Goal: Task Accomplishment & Management: Complete application form

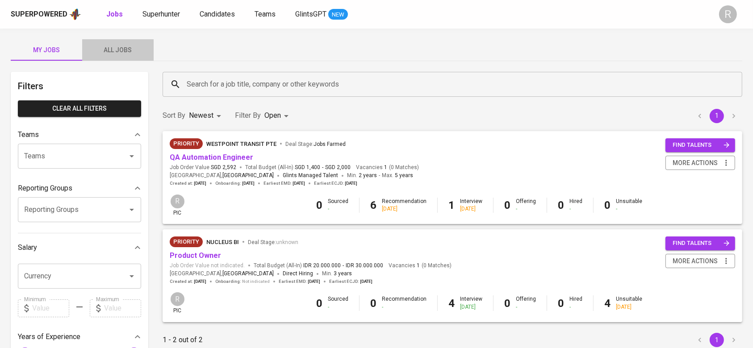
click at [136, 46] on span "All Jobs" at bounding box center [118, 50] width 61 height 11
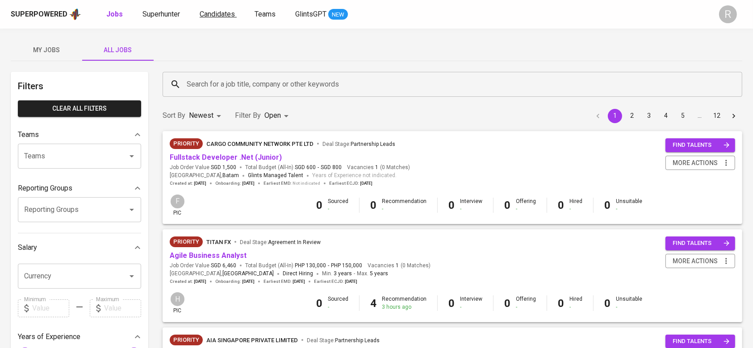
click at [211, 11] on span "Candidates" at bounding box center [217, 14] width 35 height 8
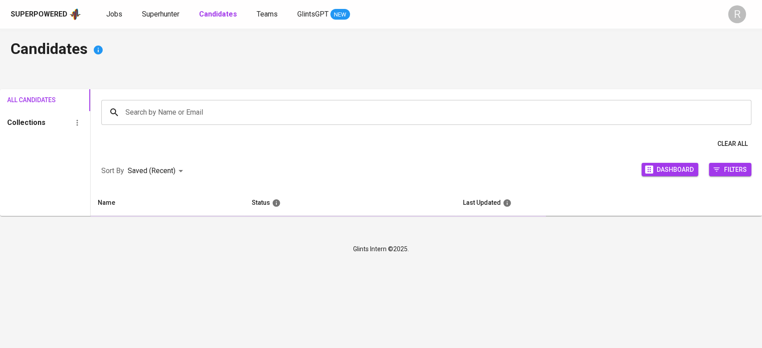
click at [150, 17] on span "Superhunter" at bounding box center [161, 14] width 38 height 8
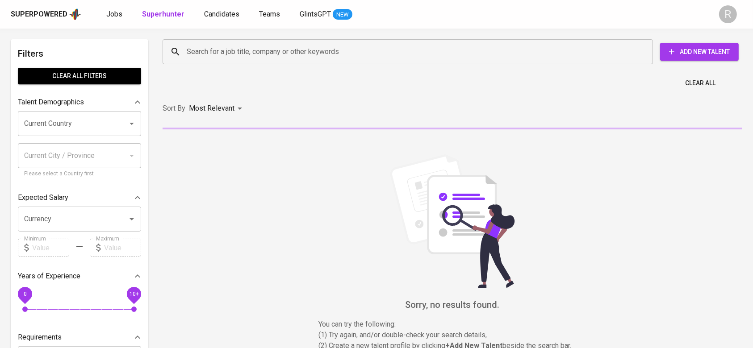
click at [198, 57] on input "Search for a job title, company or other keywords" at bounding box center [409, 51] width 451 height 17
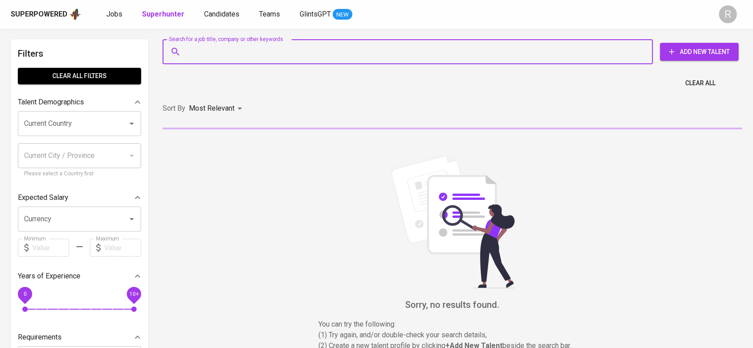
paste input "[EMAIL_ADDRESS][DOMAIN_NAME]"
type input "[EMAIL_ADDRESS][DOMAIN_NAME]"
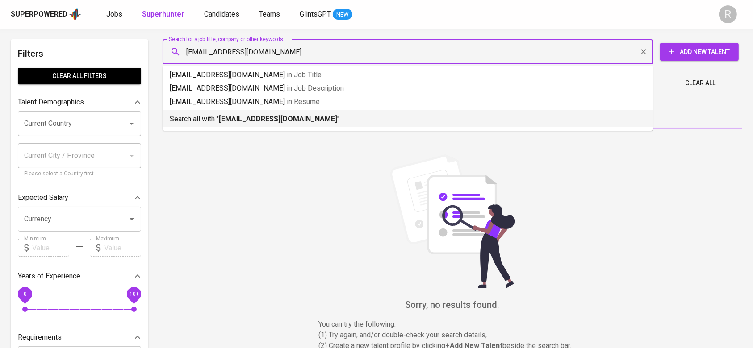
click at [221, 117] on b "[EMAIL_ADDRESS][DOMAIN_NAME]" at bounding box center [278, 119] width 118 height 8
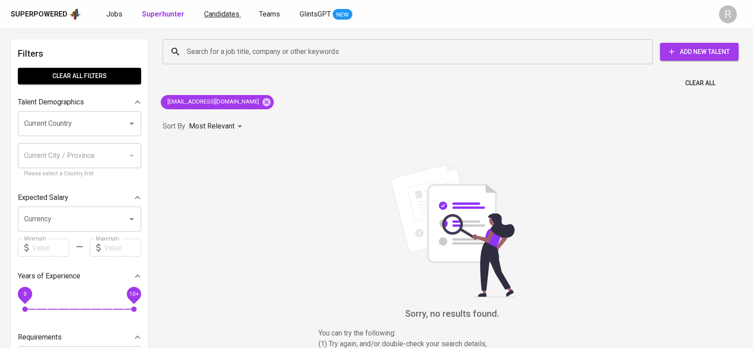
click at [216, 13] on span "Candidates" at bounding box center [221, 14] width 35 height 8
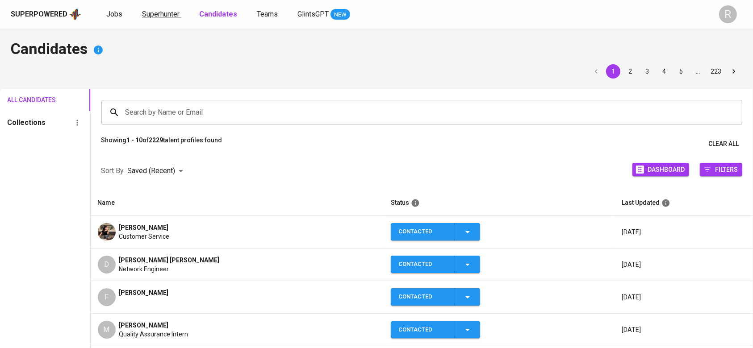
click at [146, 12] on span "Superhunter" at bounding box center [161, 14] width 38 height 8
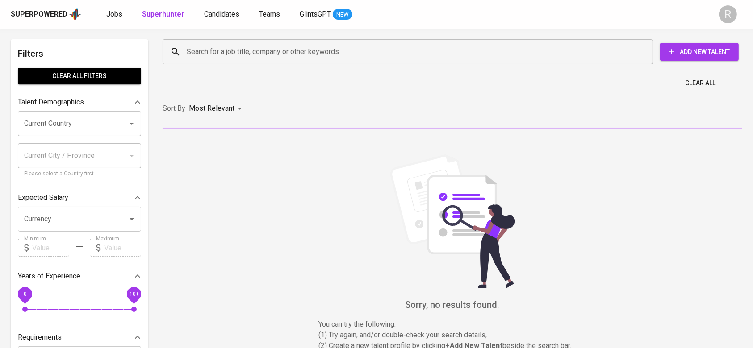
click at [673, 57] on button "Add New Talent" at bounding box center [699, 52] width 79 height 18
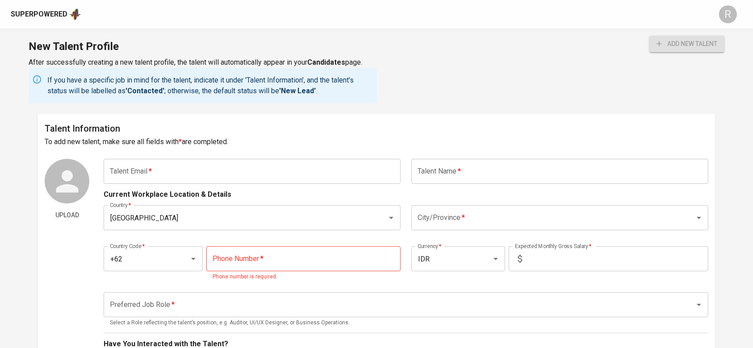
click at [452, 173] on input "text" at bounding box center [559, 171] width 297 height 25
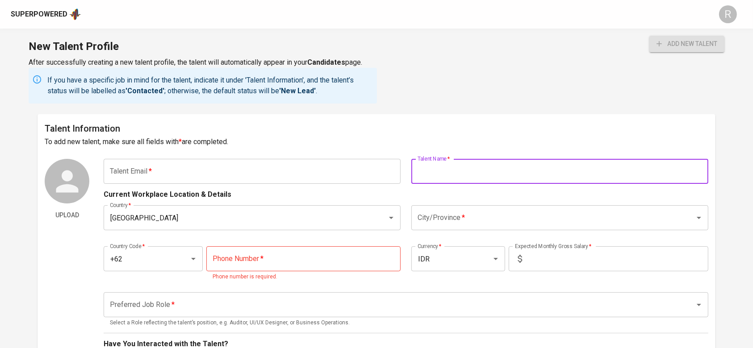
paste input "[EMAIL_ADDRESS][DOMAIN_NAME]"
type input "[EMAIL_ADDRESS][DOMAIN_NAME]"
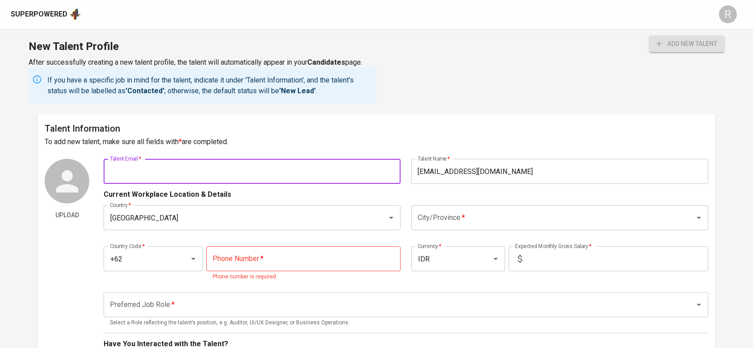
click at [323, 179] on input "text" at bounding box center [252, 171] width 297 height 25
type input "r"
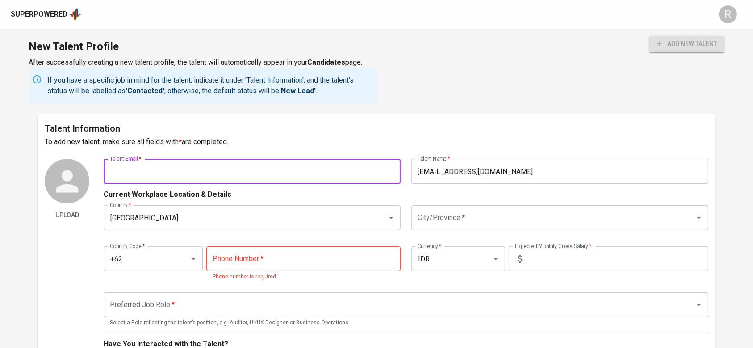
paste input "[EMAIL_ADDRESS][DOMAIN_NAME]"
type input "[EMAIL_ADDRESS][DOMAIN_NAME]"
click at [434, 177] on input "[EMAIL_ADDRESS][DOMAIN_NAME]" at bounding box center [559, 171] width 297 height 25
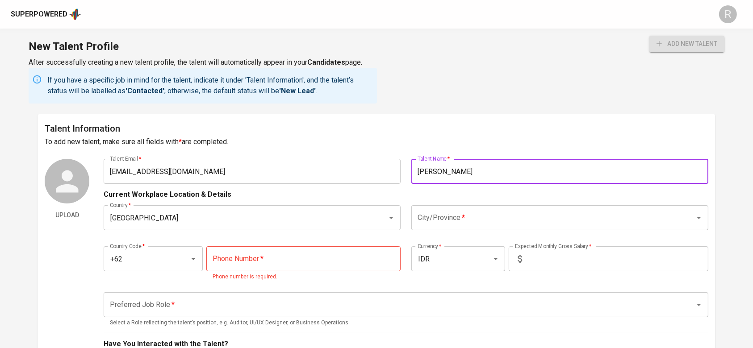
type input "[PERSON_NAME]"
drag, startPoint x: 459, startPoint y: 217, endPoint x: 454, endPoint y: 212, distance: 7.6
click at [458, 215] on input "City/Province   *" at bounding box center [547, 217] width 264 height 17
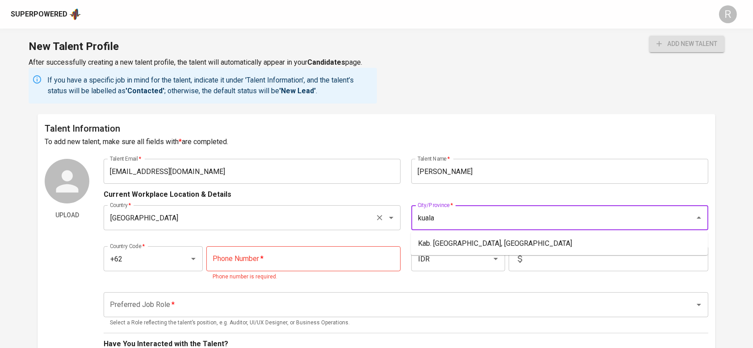
type input "kuala"
click at [204, 211] on input "[GEOGRAPHIC_DATA]" at bounding box center [240, 217] width 264 height 17
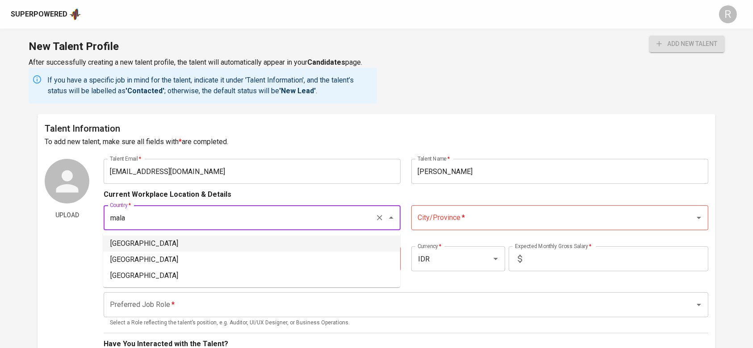
click at [210, 236] on li "[GEOGRAPHIC_DATA]" at bounding box center [251, 244] width 297 height 16
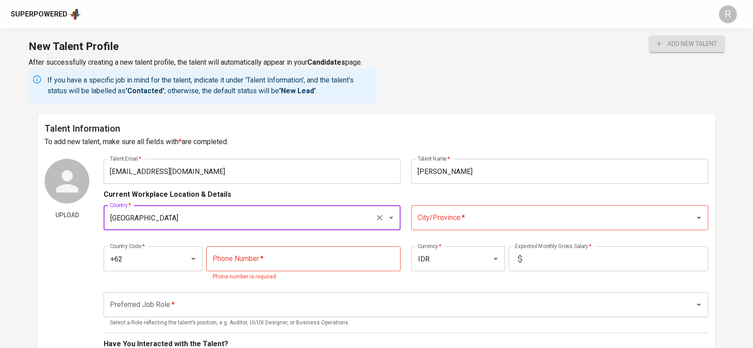
click at [482, 208] on div "City/Province *" at bounding box center [559, 217] width 297 height 25
type input "[GEOGRAPHIC_DATA]"
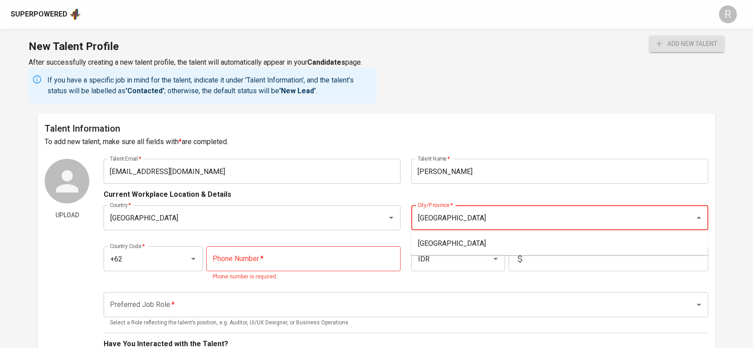
type input "k"
click at [441, 238] on li "[GEOGRAPHIC_DATA]" at bounding box center [559, 244] width 297 height 16
type input "[GEOGRAPHIC_DATA]"
click at [128, 251] on input "+62" at bounding box center [141, 258] width 66 height 17
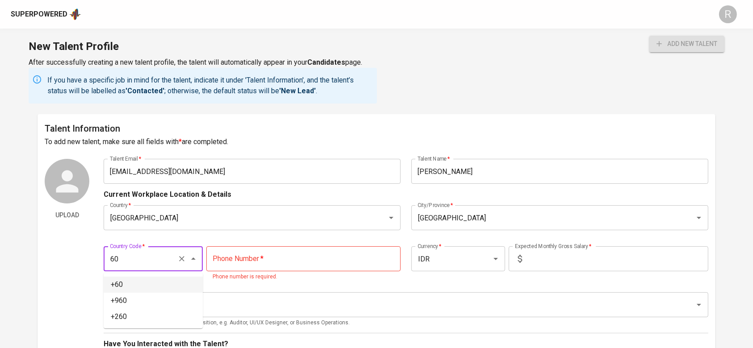
click at [119, 277] on li "+60" at bounding box center [153, 285] width 99 height 16
type input "+60"
click at [488, 231] on div "Country   * [GEOGRAPHIC_DATA] Country * City/Province   * [GEOGRAPHIC_DATA]/Pro…" at bounding box center [406, 218] width 604 height 36
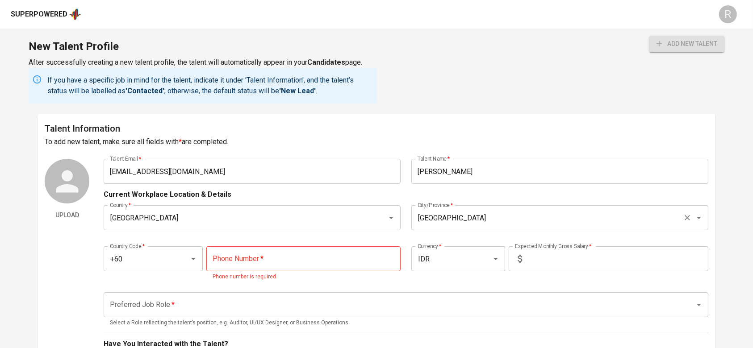
click at [482, 227] on div "[GEOGRAPHIC_DATA]/Province *" at bounding box center [559, 217] width 297 height 25
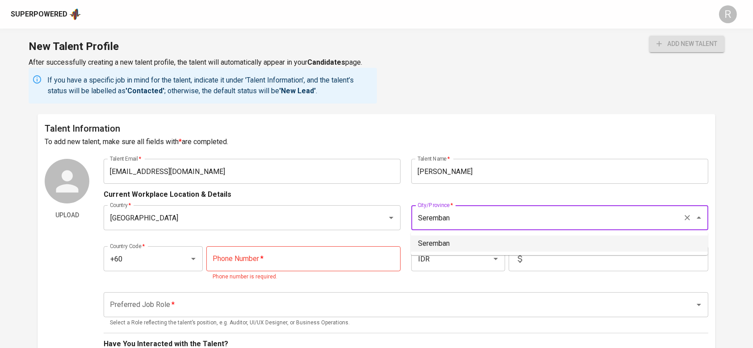
click at [460, 242] on li "Seremban" at bounding box center [559, 244] width 297 height 16
click at [434, 270] on div "IDR Currency *" at bounding box center [458, 258] width 94 height 25
type input "Seremban"
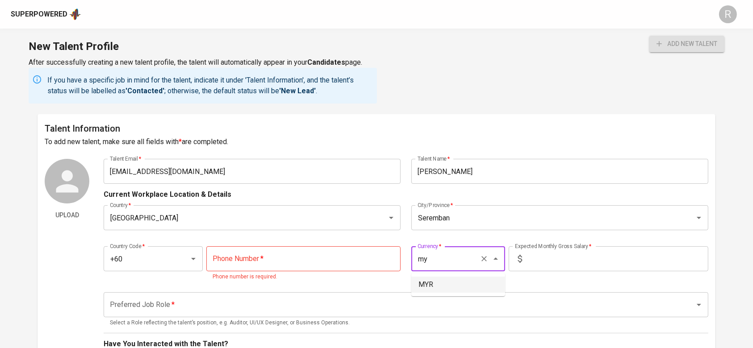
click at [436, 284] on li "MYR" at bounding box center [458, 285] width 94 height 16
type input "MYR"
click at [560, 247] on input "text" at bounding box center [617, 258] width 183 height 25
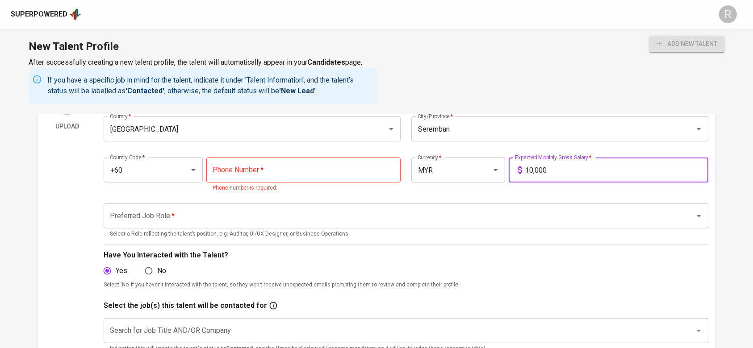
scroll to position [91, 0]
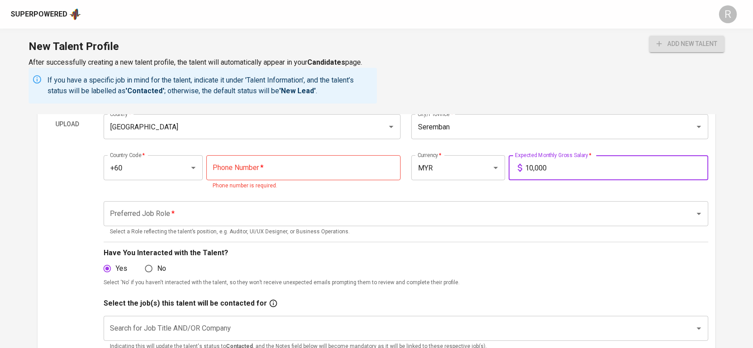
type input "10,000"
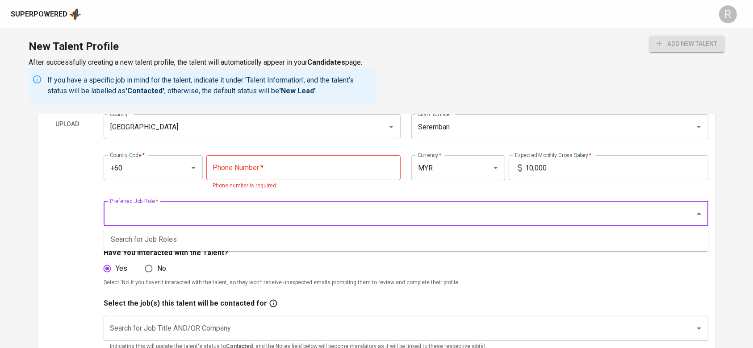
click at [279, 221] on input "Preferred Job Role   *" at bounding box center [393, 213] width 571 height 17
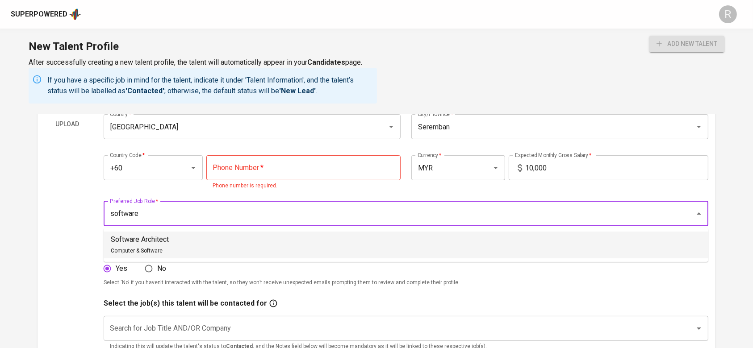
click at [213, 245] on li "Software Architect Computer & Software" at bounding box center [406, 245] width 605 height 27
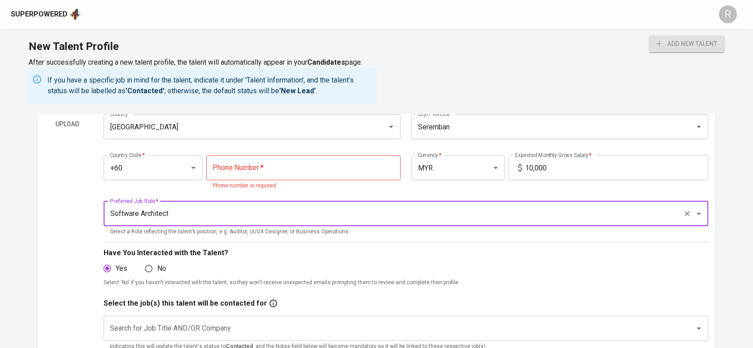
type input "Software Architect"
click at [154, 275] on input "No" at bounding box center [148, 268] width 17 height 17
radio input "true"
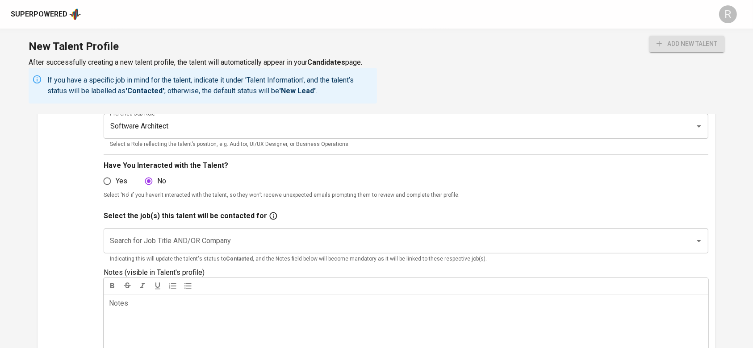
scroll to position [0, 0]
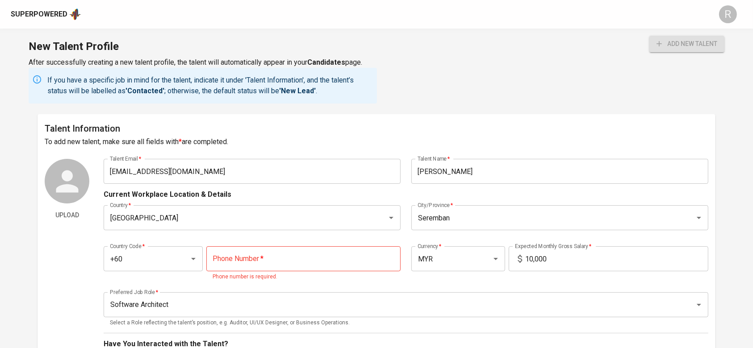
click at [241, 255] on input "tel" at bounding box center [303, 258] width 194 height 25
paste input "[PHONE_NUMBER]"
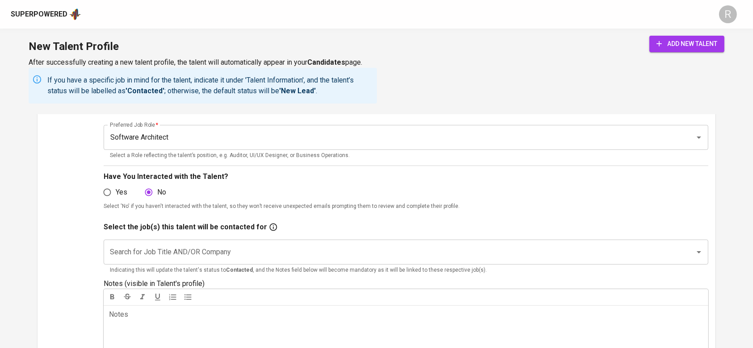
scroll to position [169, 0]
type input "[PHONE_NUMBER]"
click at [286, 246] on input "Search for Job Title AND/OR Company" at bounding box center [393, 250] width 571 height 17
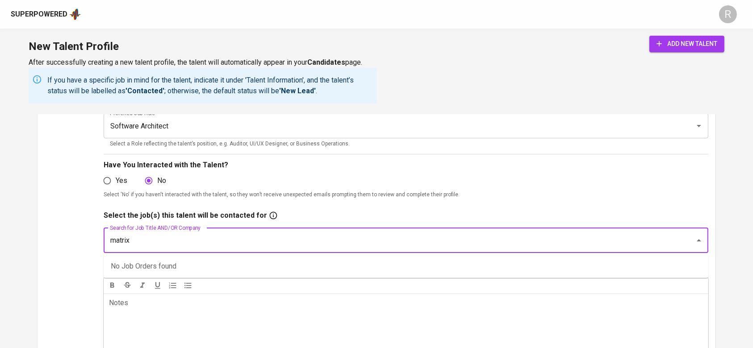
type input "matrixx"
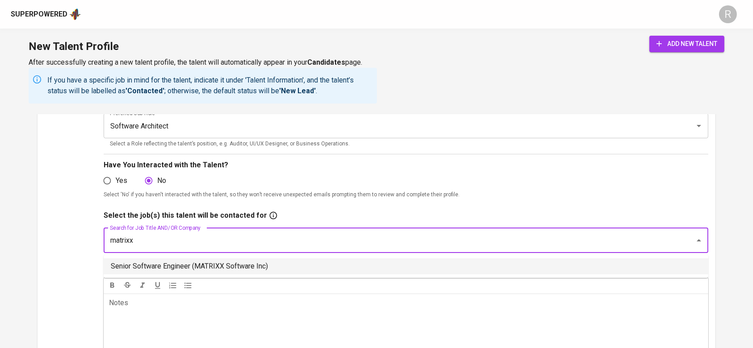
click at [221, 269] on li "Senior Software Engineer (MATRIXX Software Inc)" at bounding box center [406, 267] width 605 height 16
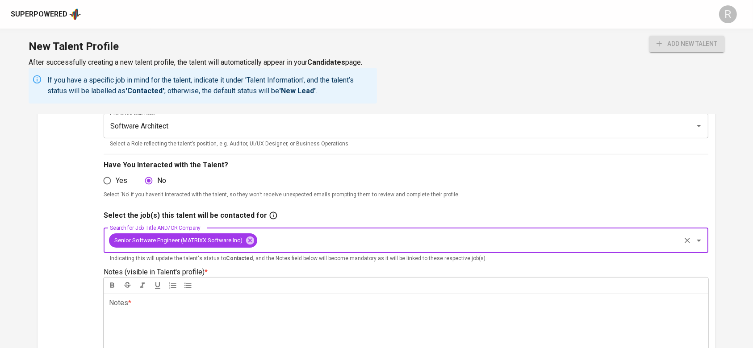
click at [533, 179] on div "Yes No" at bounding box center [406, 180] width 604 height 17
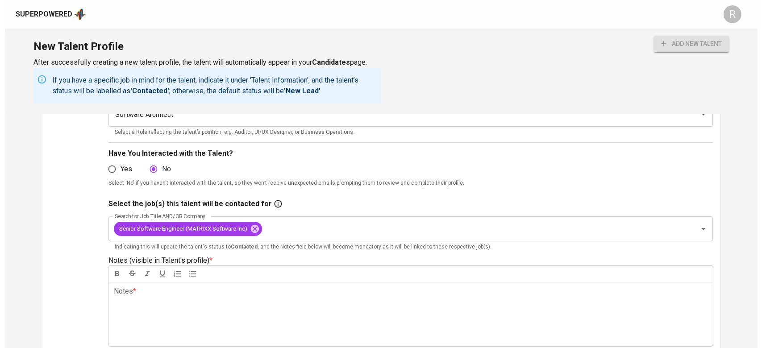
scroll to position [179, 0]
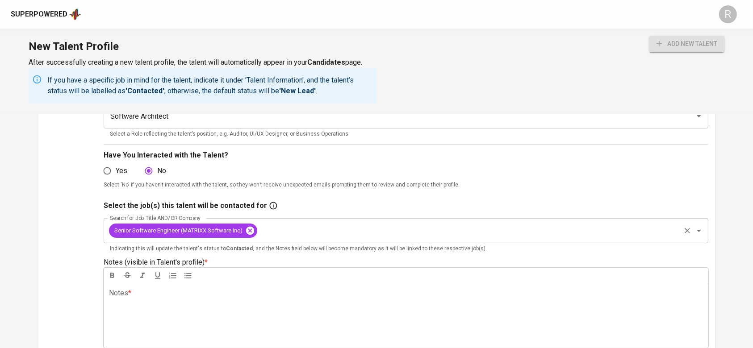
click at [251, 231] on icon at bounding box center [250, 231] width 10 height 10
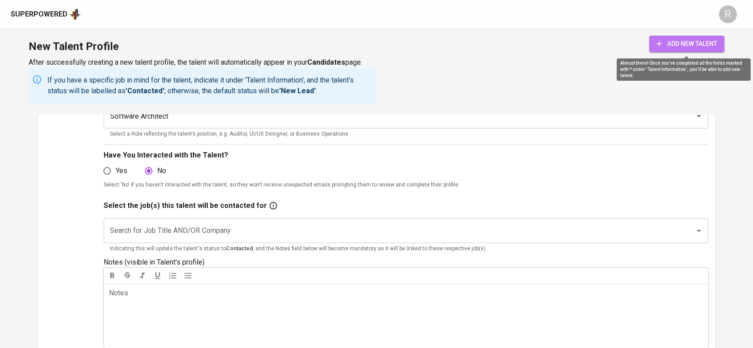
click at [695, 47] on span "add new talent" at bounding box center [686, 43] width 61 height 11
radio input "true"
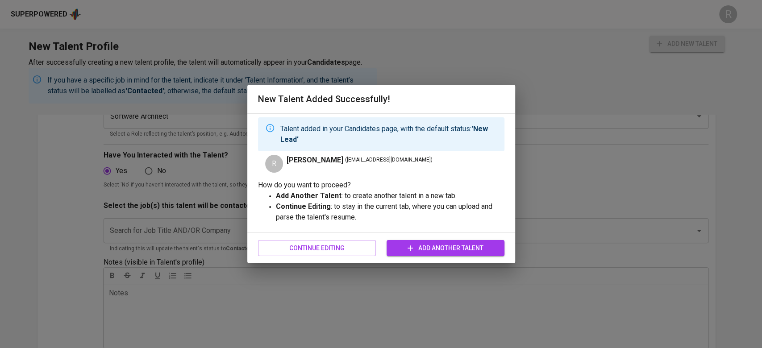
click at [304, 257] on div "Continue Editing Add Another Talent" at bounding box center [381, 249] width 246 height 24
click at [296, 246] on span "Continue Editing" at bounding box center [317, 248] width 104 height 11
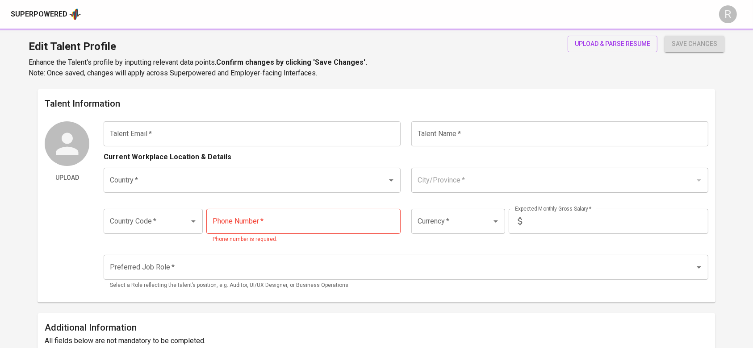
type input "[EMAIL_ADDRESS][DOMAIN_NAME]"
type input "[PERSON_NAME]"
type input "[GEOGRAPHIC_DATA]"
type input "Seremban"
type input "+60"
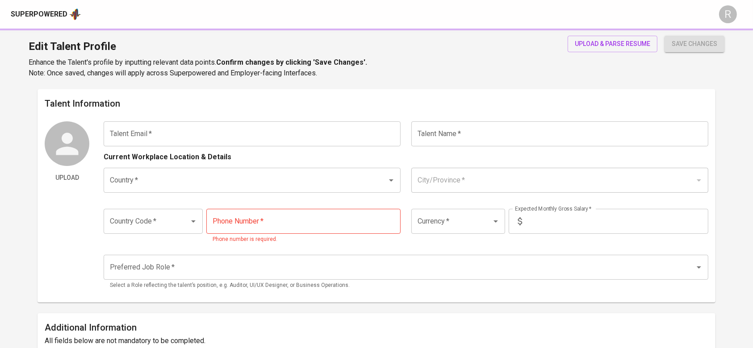
type input "[PHONE_NUMBER]"
type input "MYR"
type input "10,000"
type input "Software Architect"
